Goal: Answer question/provide support

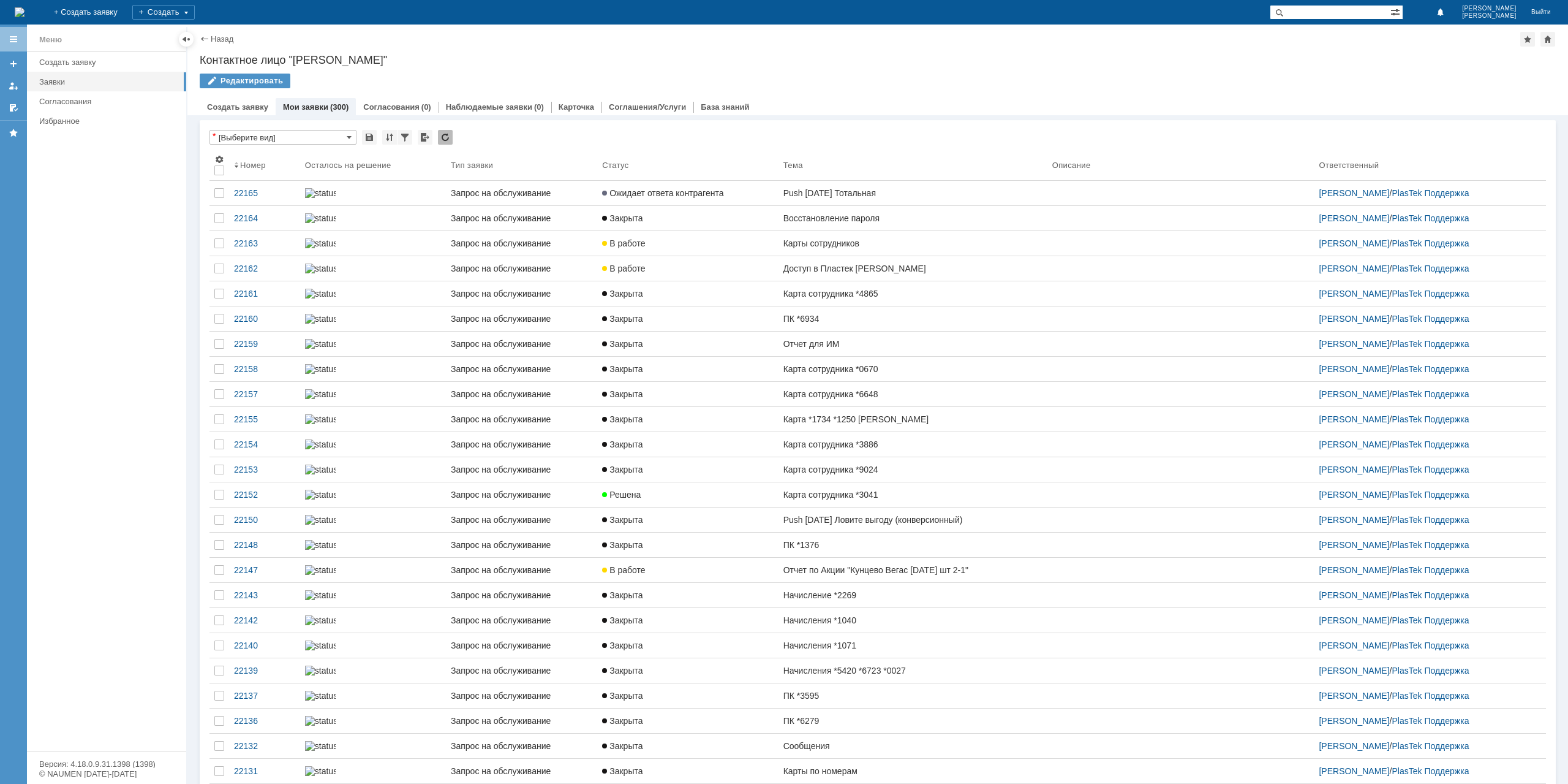
click at [749, 202] on link "Ожидает ответа контрагента" at bounding box center [687, 193] width 181 height 25
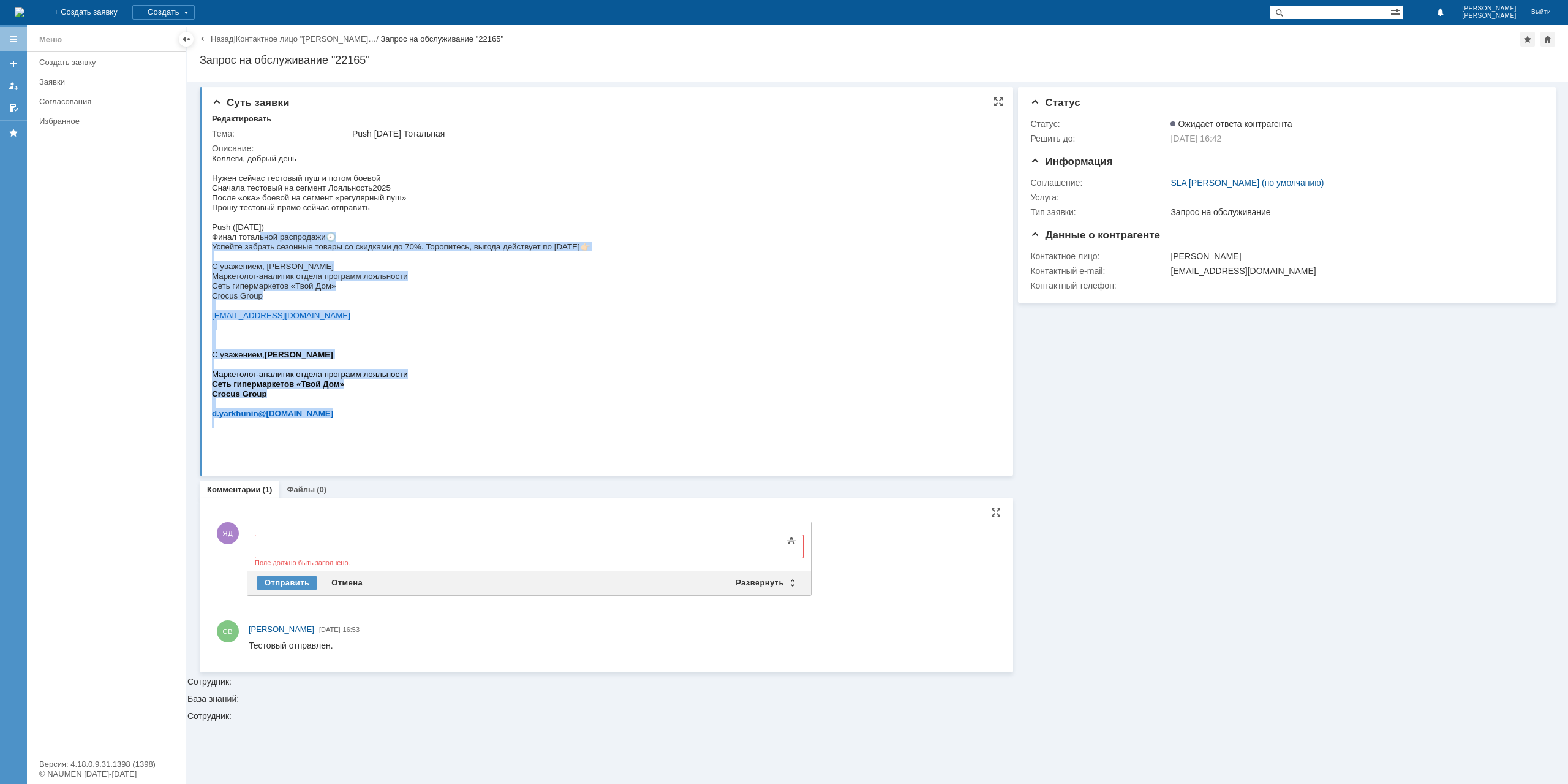
drag, startPoint x: 614, startPoint y: 258, endPoint x: 251, endPoint y: 248, distance: 363.1
click at [255, 249] on html "Коллеги, добрый день Нужен сейчас тестовый пуш и потом боевой Сначала тестовый …" at bounding box center [604, 290] width 783 height 274
click at [234, 241] on span "Финал тотальной распродажи" at bounding box center [269, 236] width 114 height 9
drag, startPoint x: 213, startPoint y: 246, endPoint x: 611, endPoint y: 256, distance: 398.1
click at [611, 256] on html "Коллеги, добрый день Нужен сейчас тестовый пуш и потом боевой Сначала тестовый …" at bounding box center [604, 290] width 783 height 274
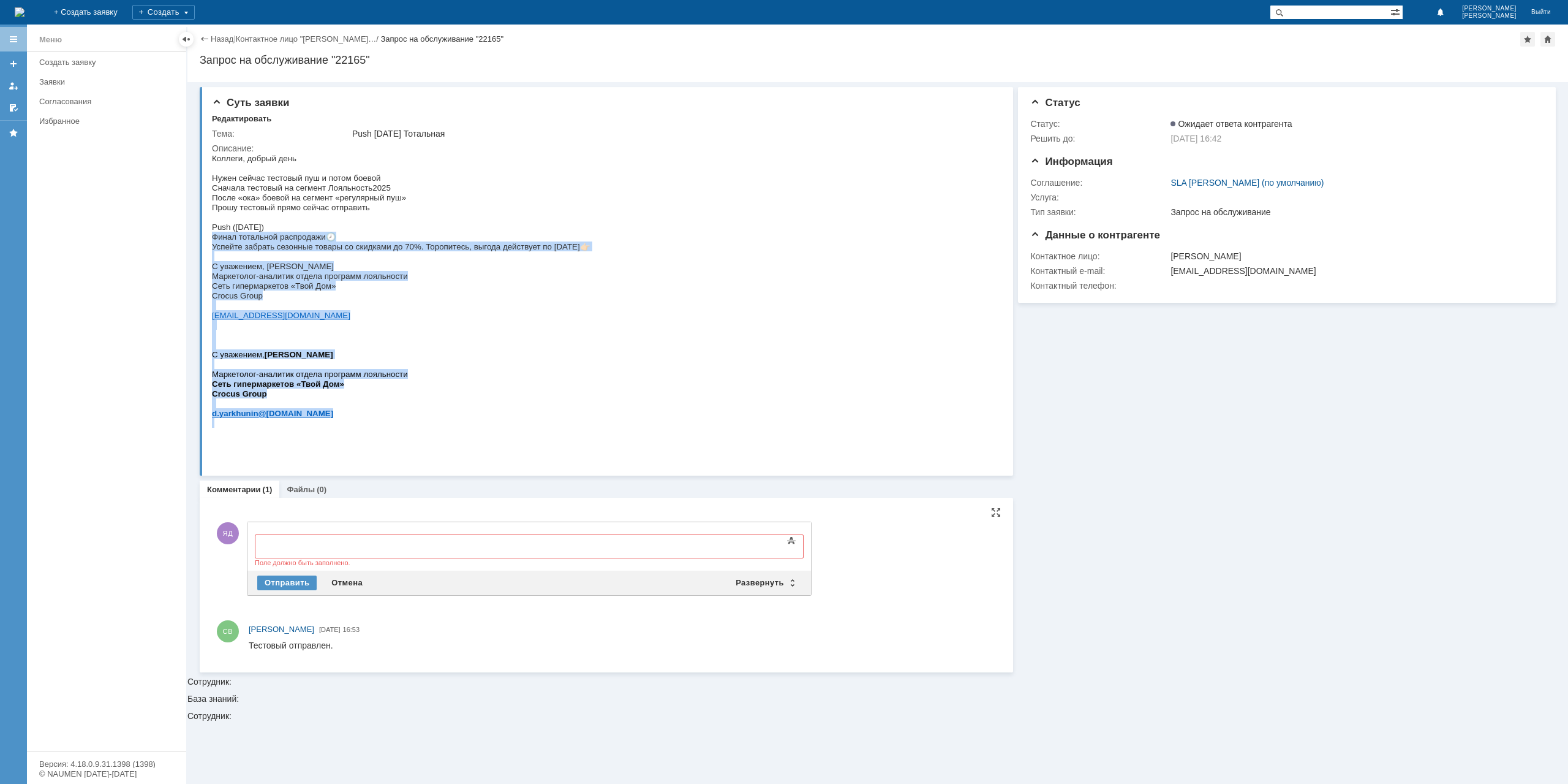
copy div "Финал тотальной распродажи 🕗 Успейте забрать сезонные товары со скидками до 70%…"
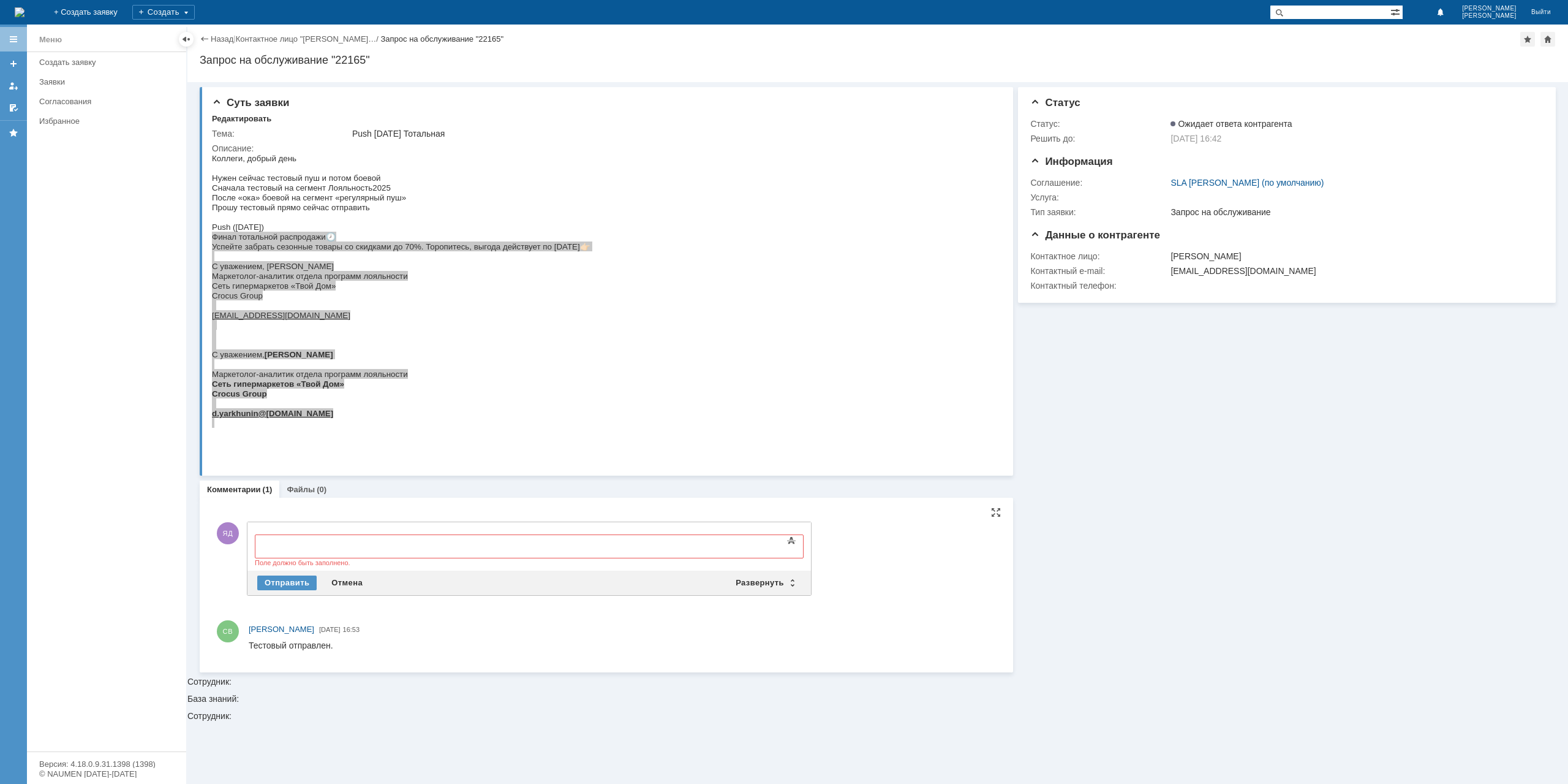
click at [312, 551] on body at bounding box center [354, 545] width 184 height 21
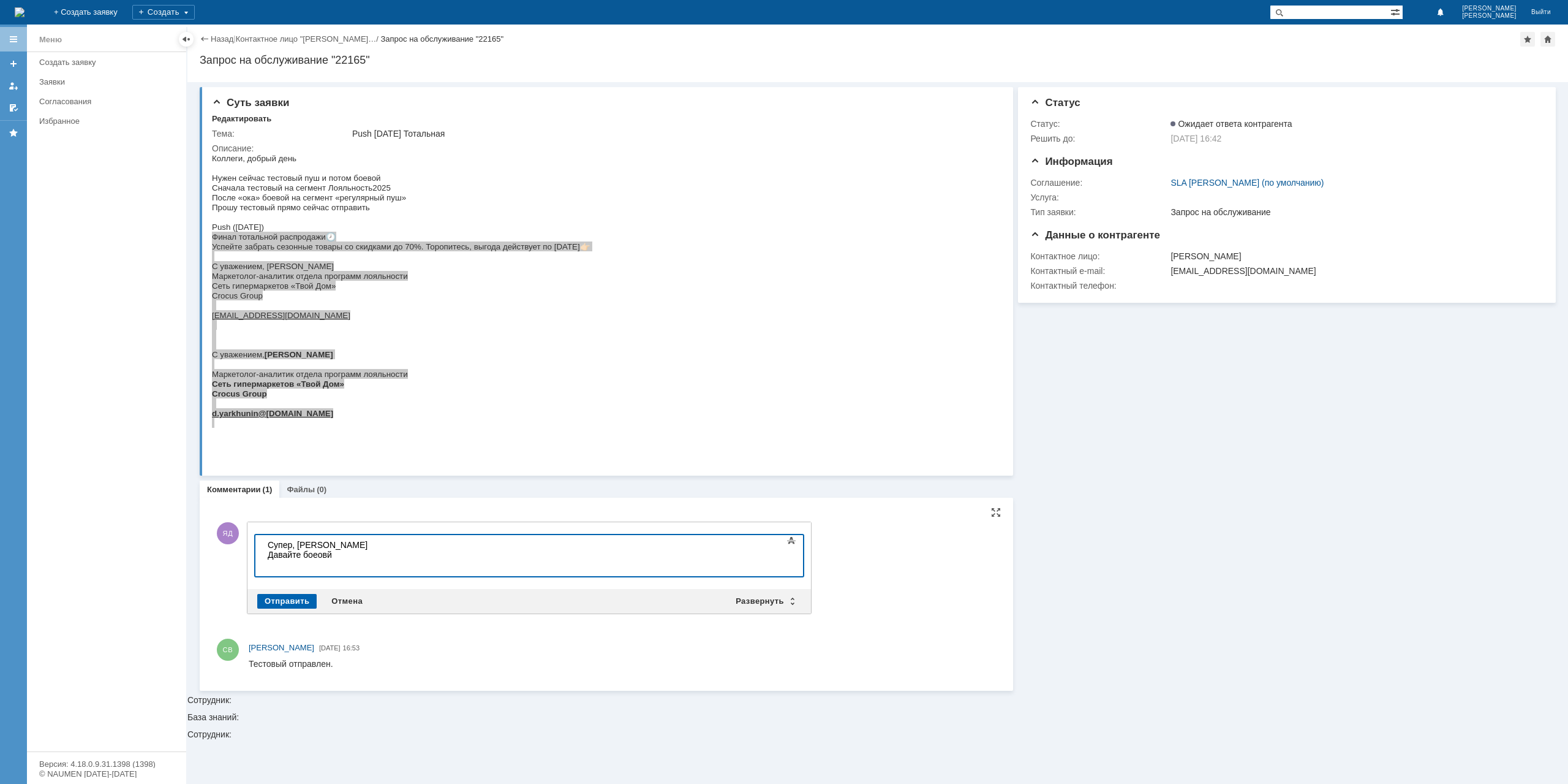
click at [299, 596] on div "Отправить" at bounding box center [287, 601] width 59 height 15
